Goal: Information Seeking & Learning: Find specific fact

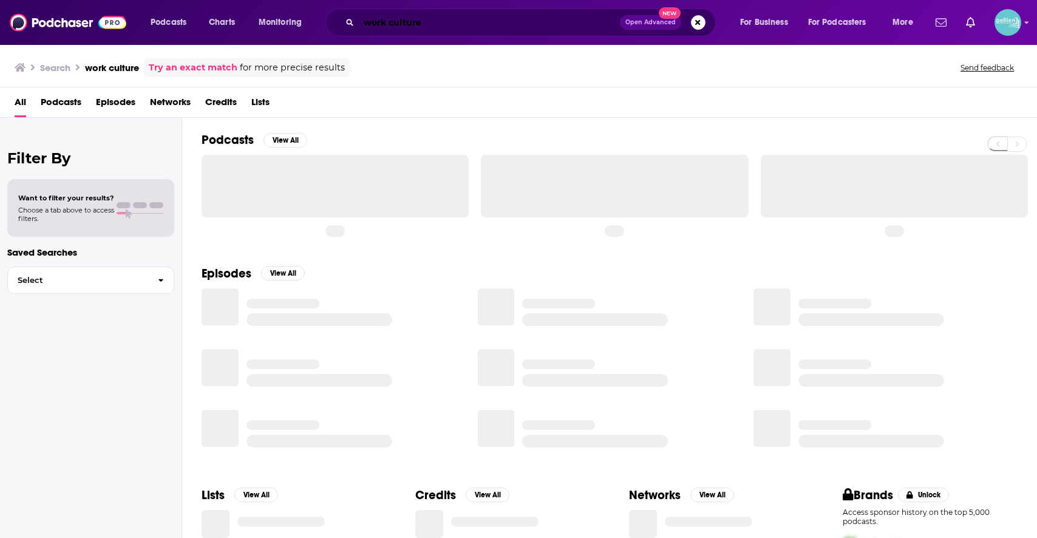
click at [546, 24] on input "work culture" at bounding box center [489, 22] width 261 height 19
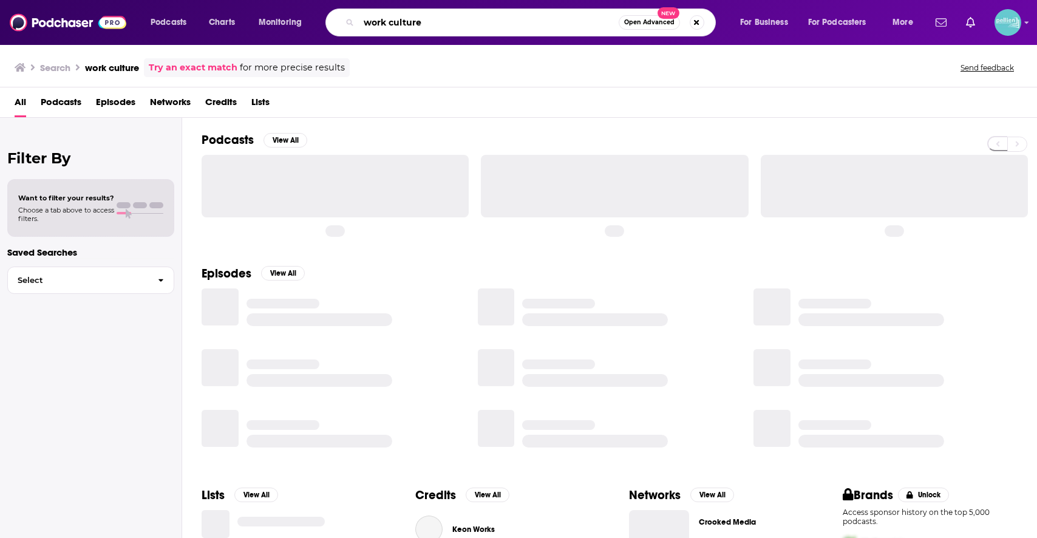
click at [546, 24] on input "work culture" at bounding box center [489, 22] width 260 height 19
paste input "Evidence and Answers"
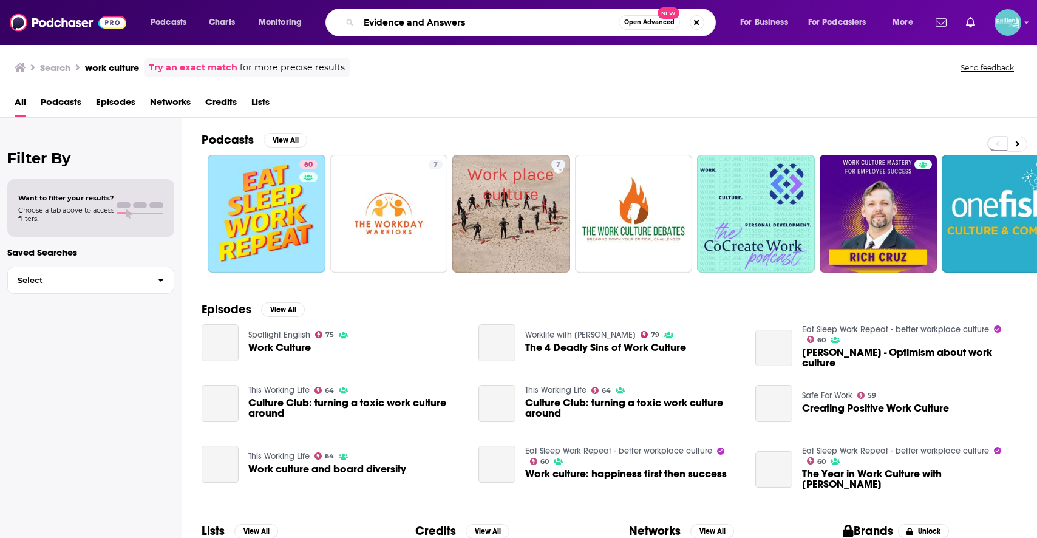
type input "Evidence and Answers"
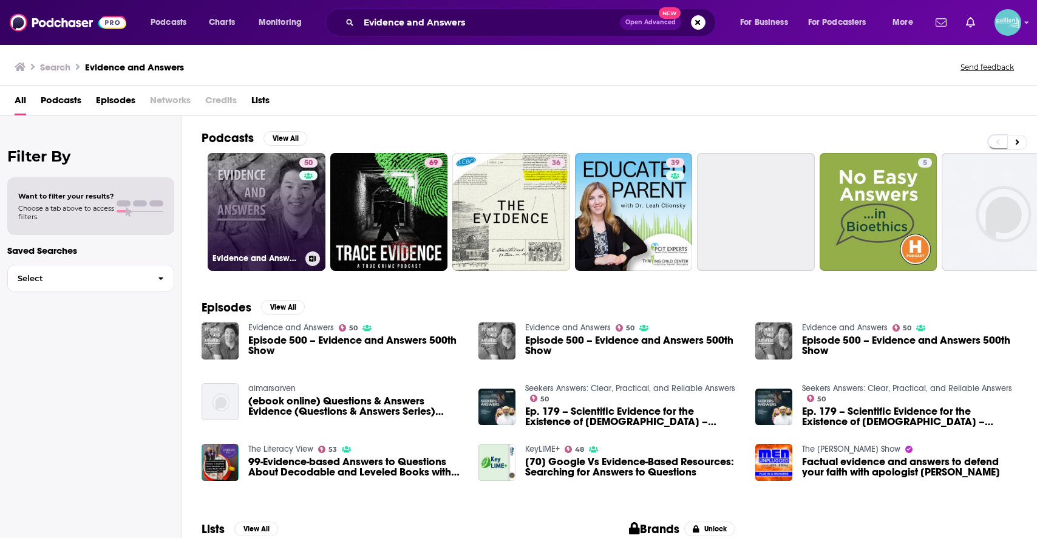
click at [284, 224] on link "50 Evidence and Answers" at bounding box center [267, 212] width 118 height 118
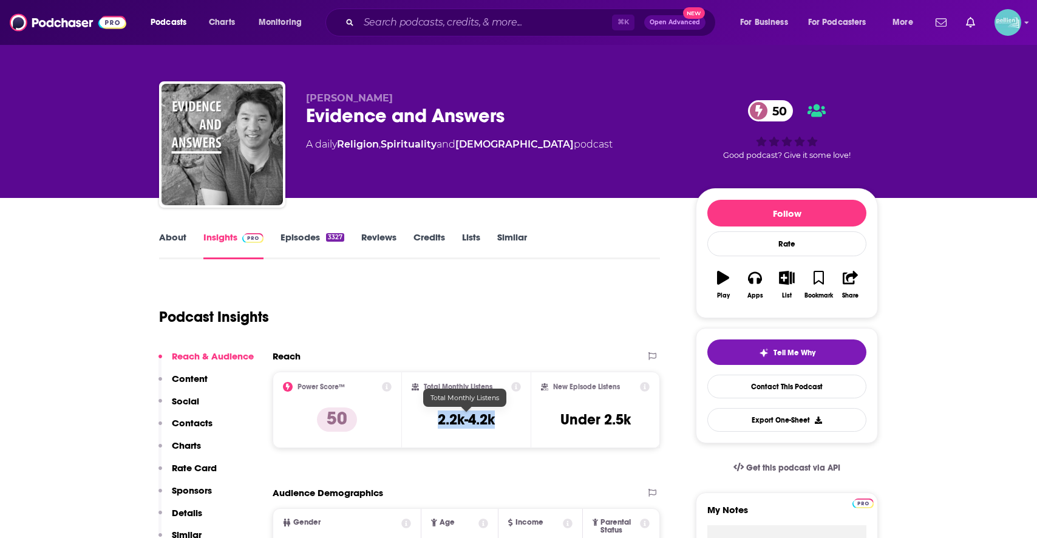
drag, startPoint x: 488, startPoint y: 419, endPoint x: 432, endPoint y: 420, distance: 55.9
click at [432, 420] on div "Total Monthly Listens 2.2k-4.2k" at bounding box center [467, 410] width 110 height 56
copy h3 "2.2k-4.2k"
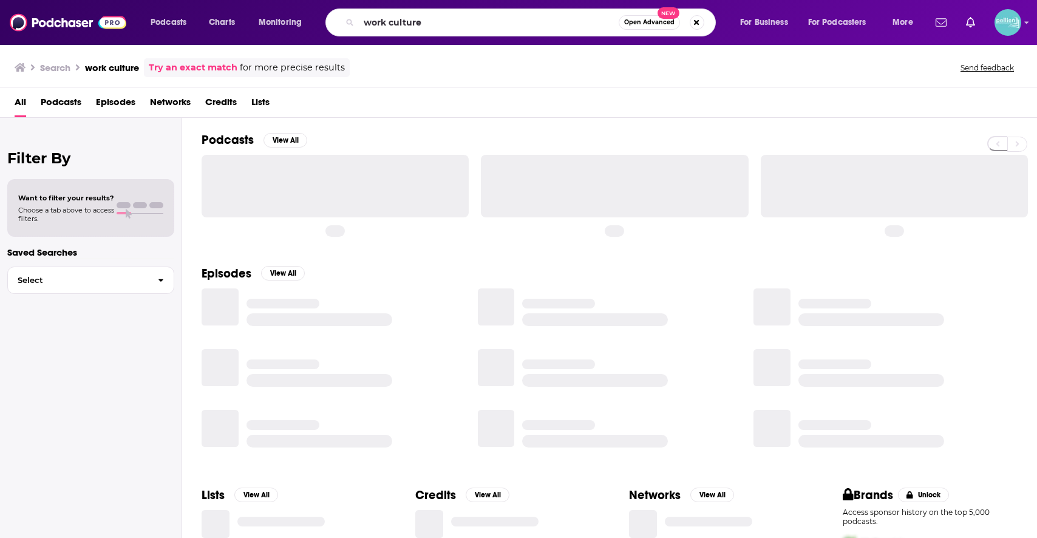
click at [569, 18] on input "work culture" at bounding box center [489, 22] width 260 height 19
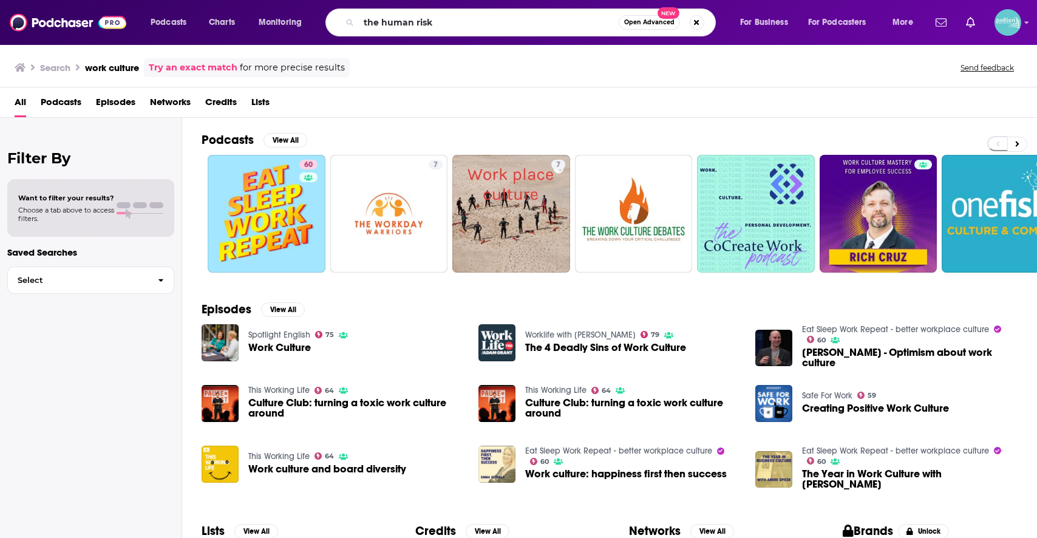
type input "the human risk"
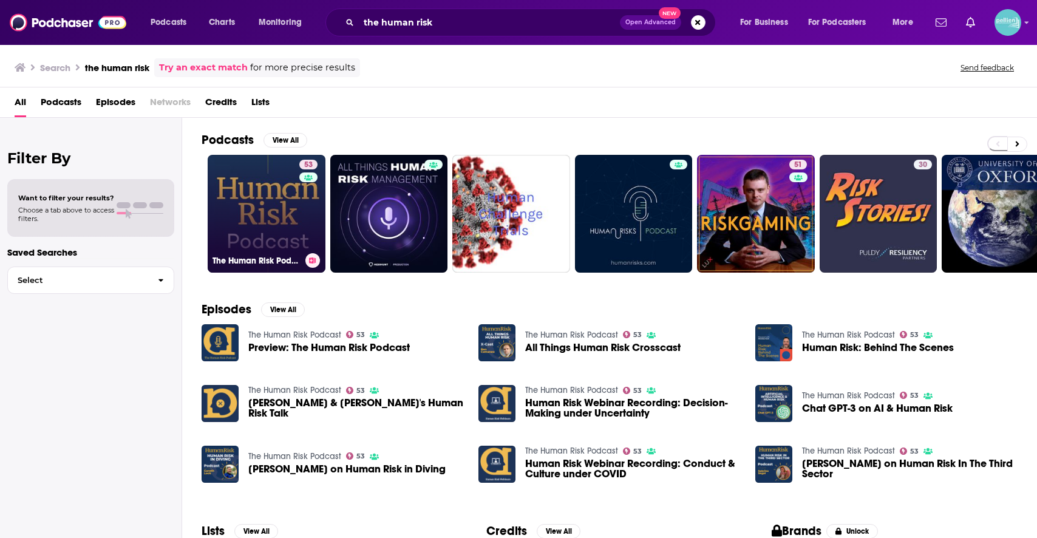
click at [237, 205] on link "53 The Human Risk Podcast" at bounding box center [267, 214] width 118 height 118
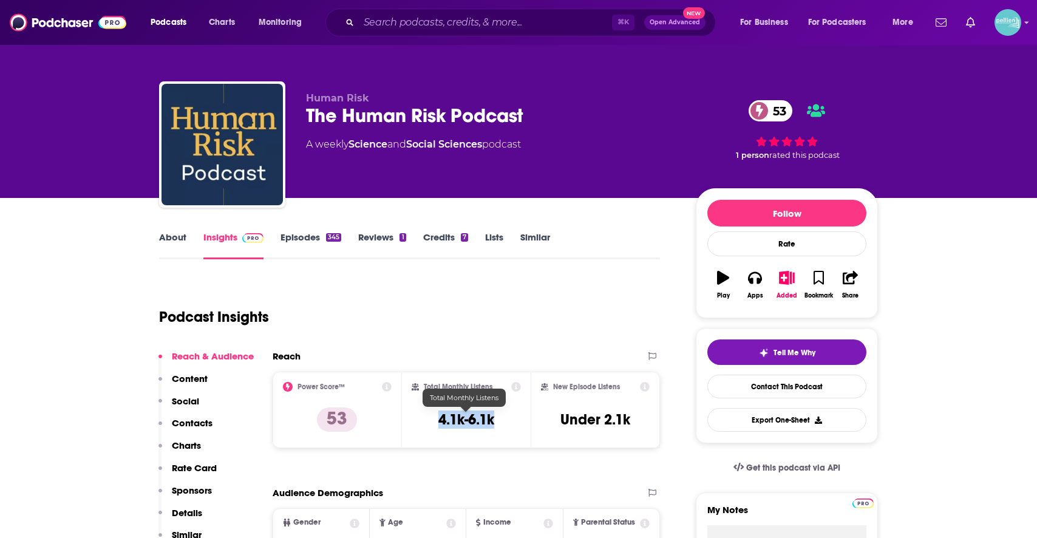
drag, startPoint x: 476, startPoint y: 428, endPoint x: 432, endPoint y: 420, distance: 44.4
click at [432, 420] on div "Total Monthly Listens 4.1k-6.1k" at bounding box center [467, 410] width 110 height 56
copy h3 "4.1k-6.1k"
